Goal: Task Accomplishment & Management: Manage account settings

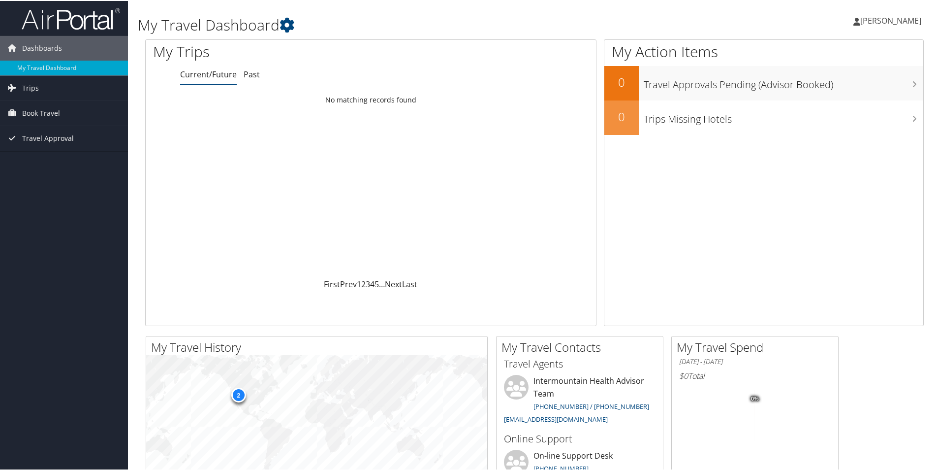
click at [907, 18] on span "Lynette Jordana" at bounding box center [890, 19] width 61 height 11
click at [823, 164] on link "Sign Out" at bounding box center [865, 160] width 110 height 17
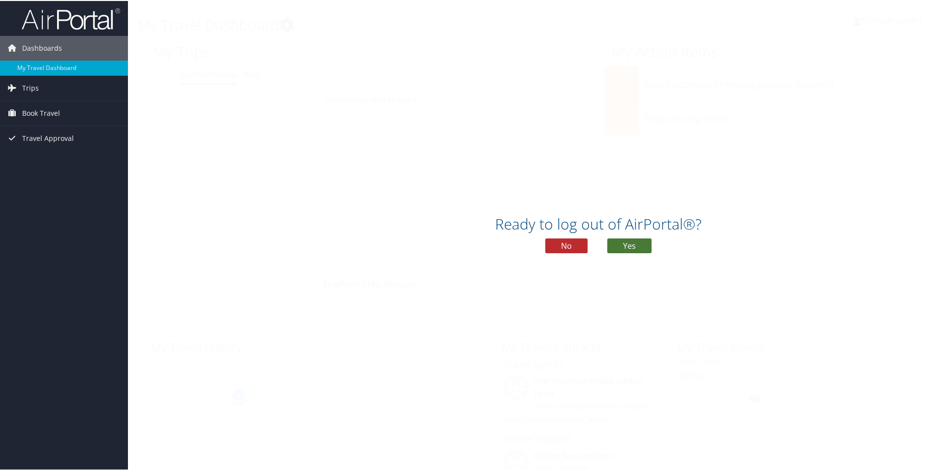
click at [630, 242] on button "Yes" at bounding box center [629, 244] width 44 height 15
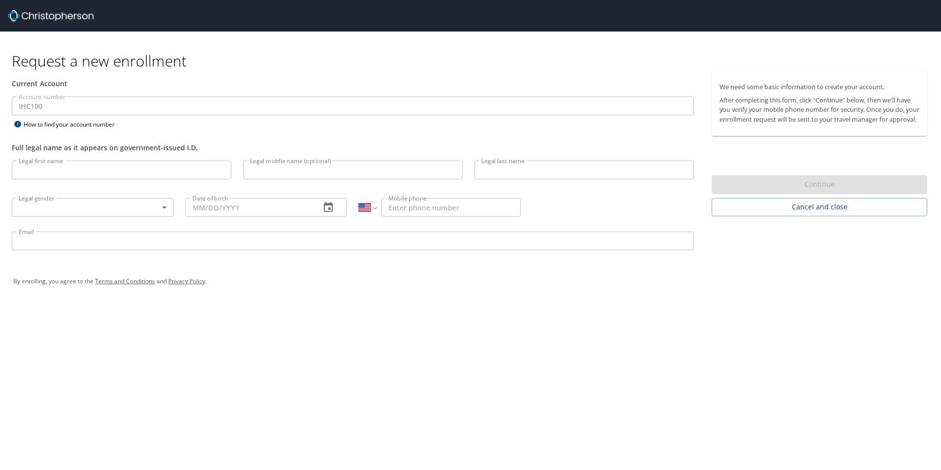
select select "US"
